Goal: Task Accomplishment & Management: Use online tool/utility

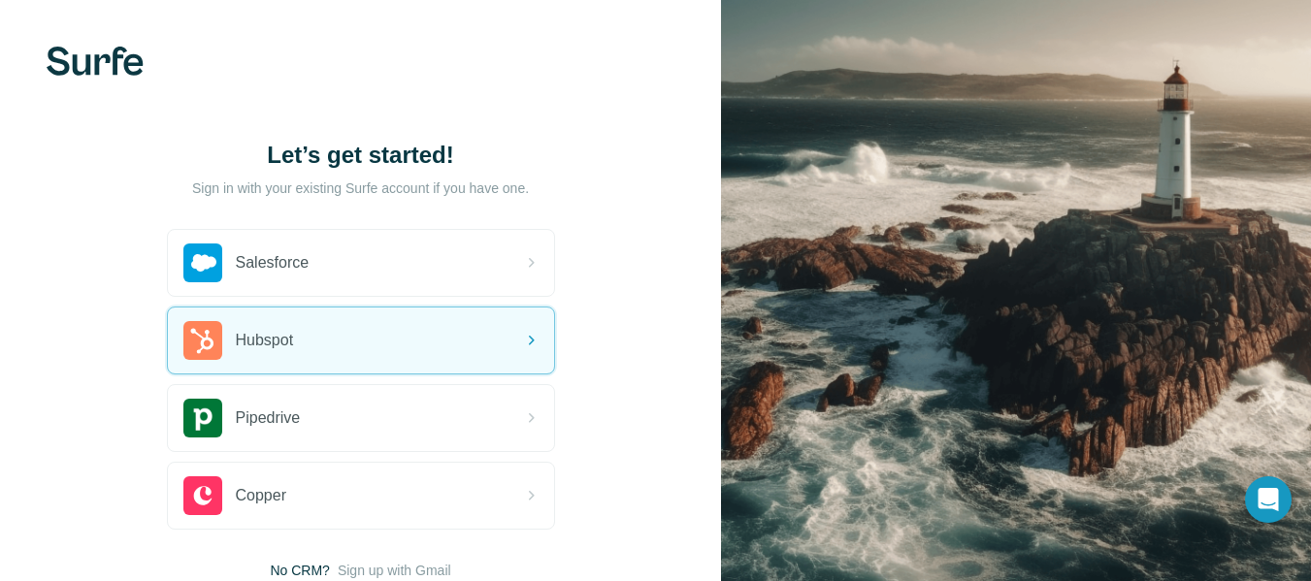
click at [436, 336] on div "Hubspot" at bounding box center [361, 341] width 386 height 66
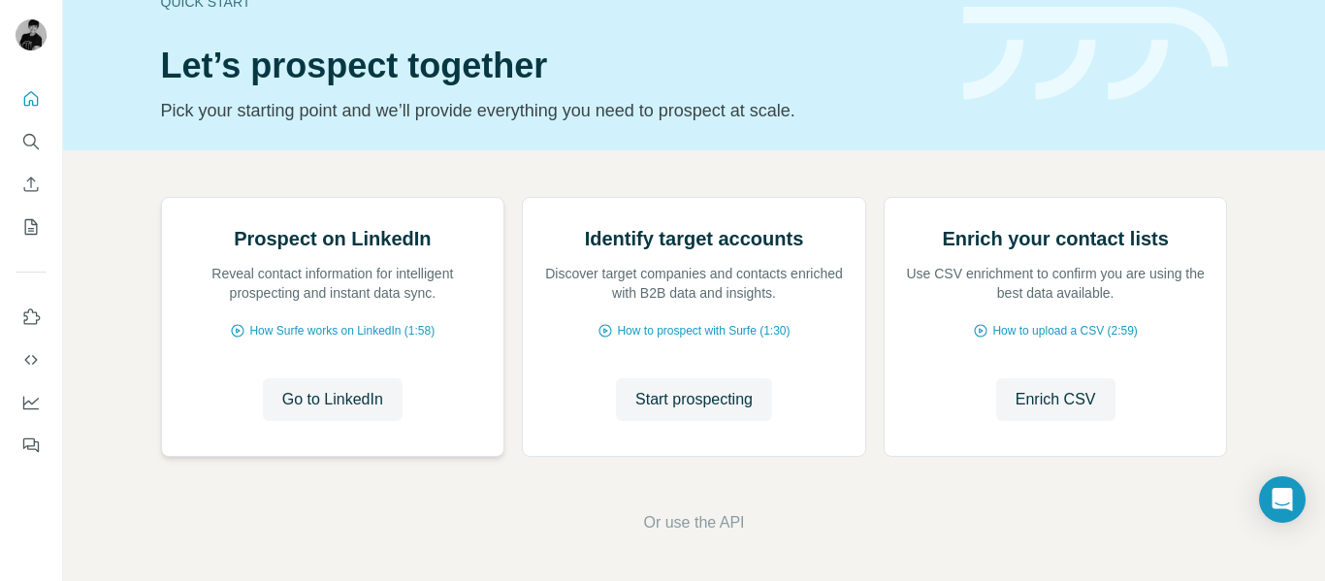
scroll to position [235, 0]
